Goal: Information Seeking & Learning: Learn about a topic

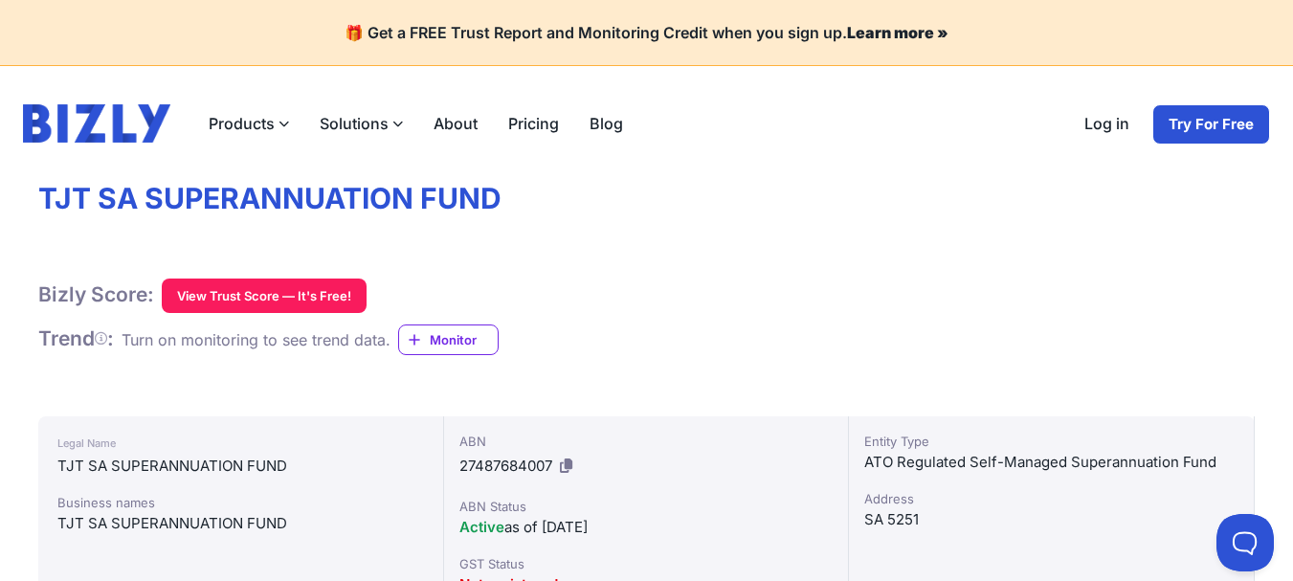
click at [258, 135] on label "Products" at bounding box center [248, 123] width 111 height 38
click at [0, 0] on input "Products" at bounding box center [0, 0] width 0 height 0
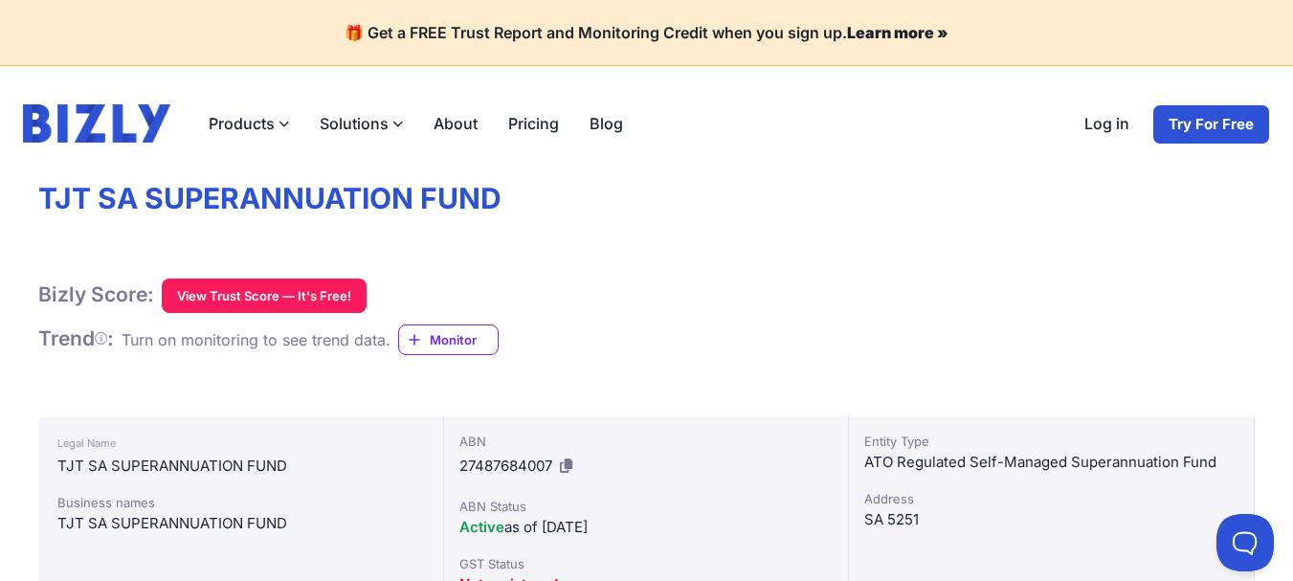
click at [347, 124] on label "Solutions" at bounding box center [361, 123] width 114 height 38
click at [0, 0] on input "Solutions" at bounding box center [0, 0] width 0 height 0
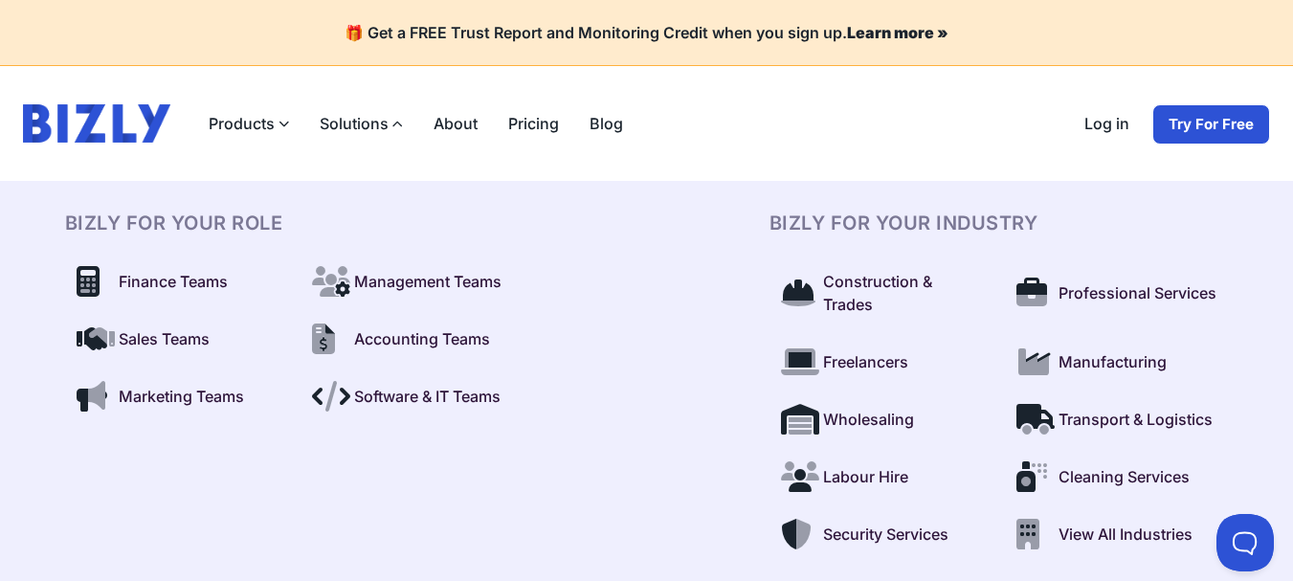
click at [347, 124] on label "Solutions" at bounding box center [361, 123] width 114 height 38
click at [0, 0] on input "Solutions" at bounding box center [0, 0] width 0 height 0
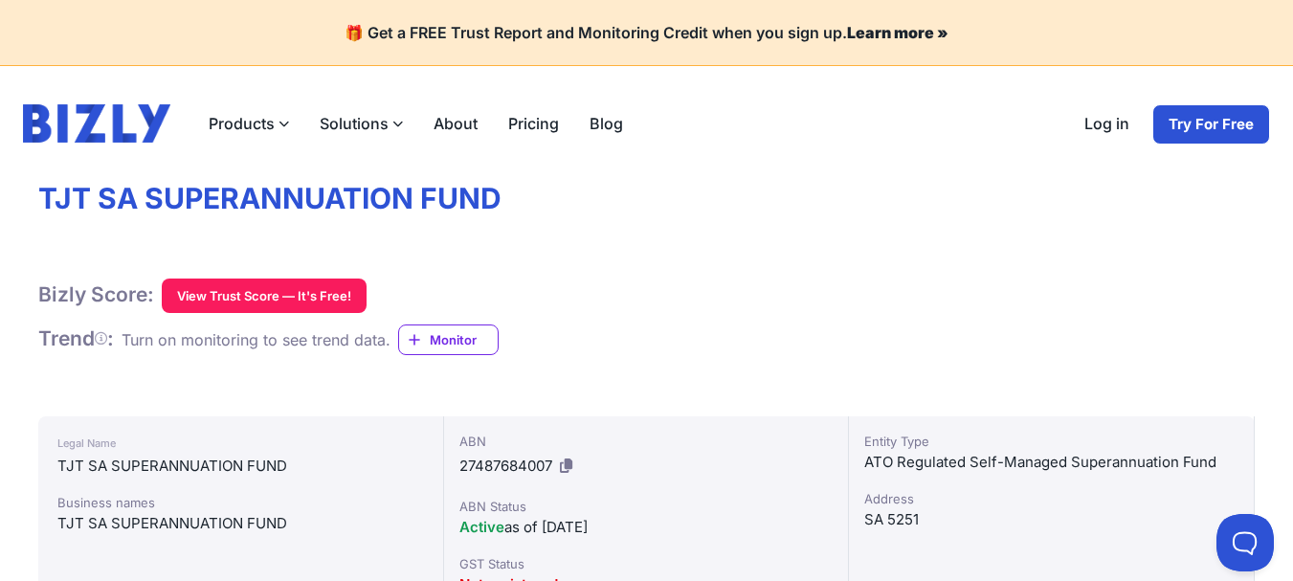
click at [284, 121] on icon at bounding box center [284, 124] width 11 height 11
click at [0, 0] on input "Products" at bounding box center [0, 0] width 0 height 0
